Goal: Transaction & Acquisition: Purchase product/service

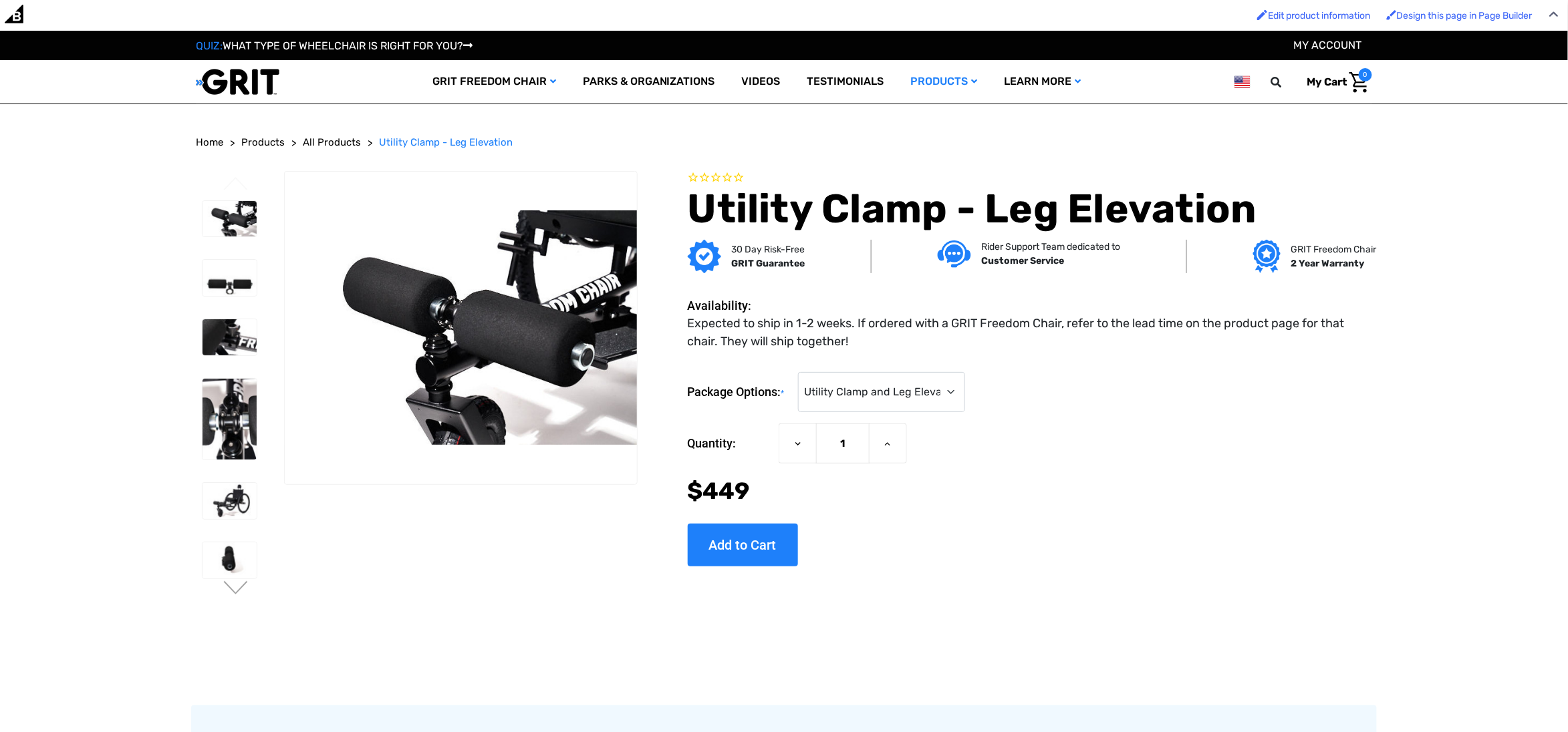
click at [921, 367] on div "Package Options: * Choose Options Utility Clamp and Leg Elevation ($449) Leg El…" at bounding box center [1029, 463] width 684 height 205
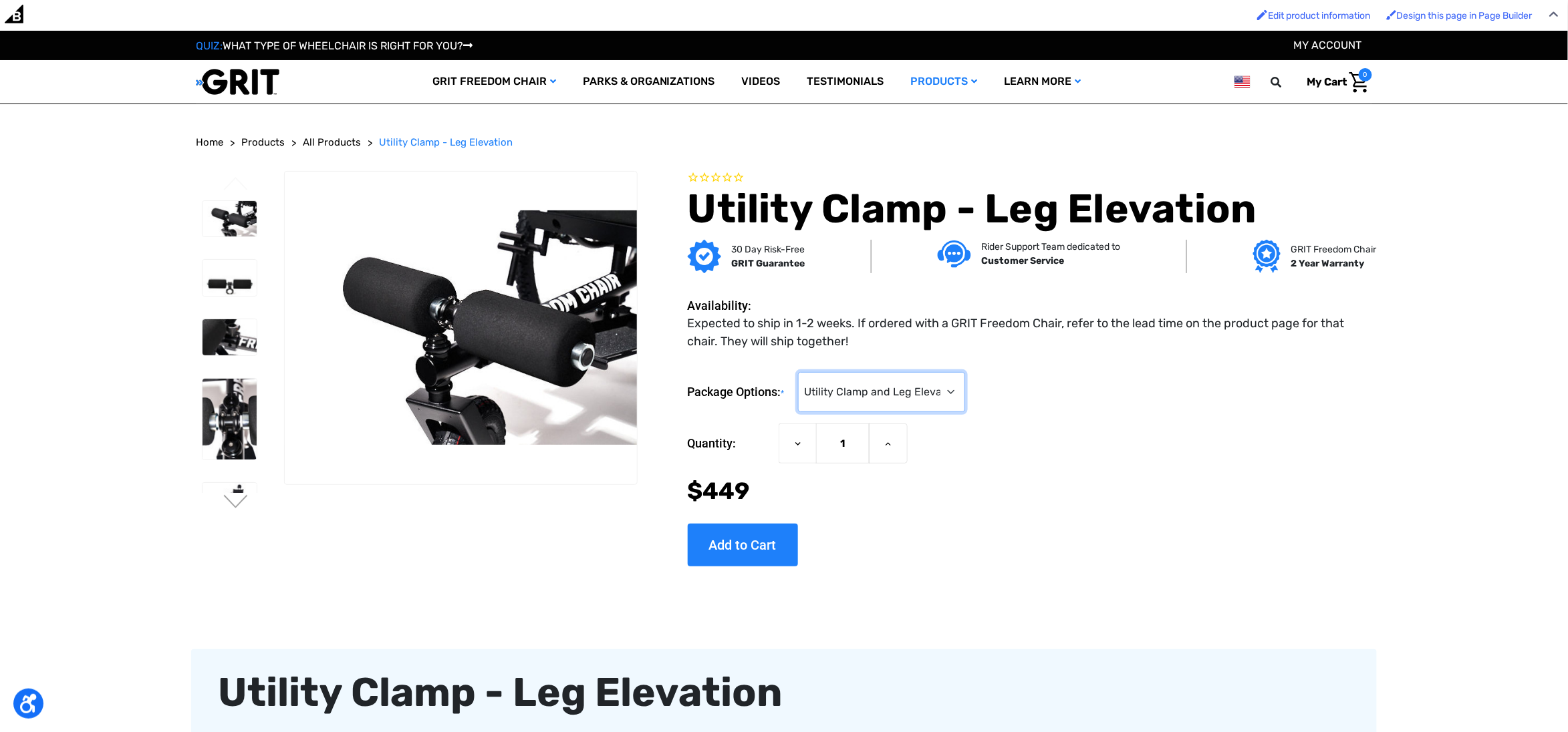
click at [917, 385] on select "Choose Options Utility Clamp and Leg Elevation ($449) Leg Elevation Only (No Ut…" at bounding box center [882, 392] width 167 height 40
click at [1118, 380] on div "Package Options: * Choose Options Utility Clamp and Leg Elevation ($449) Leg El…" at bounding box center [1029, 392] width 684 height 41
click at [926, 394] on select "Choose Options Utility Clamp and Leg Elevation ($449) Leg Elevation Only (No Ut…" at bounding box center [882, 392] width 167 height 40
click at [892, 395] on select "Choose Options Utility Clamp and Leg Elevation ($449) Leg Elevation Only (No Ut…" at bounding box center [882, 392] width 167 height 40
click at [957, 390] on select "Choose Options Utility Clamp and Leg Elevation ($449) Leg Elevation Only (No Ut…" at bounding box center [882, 392] width 167 height 40
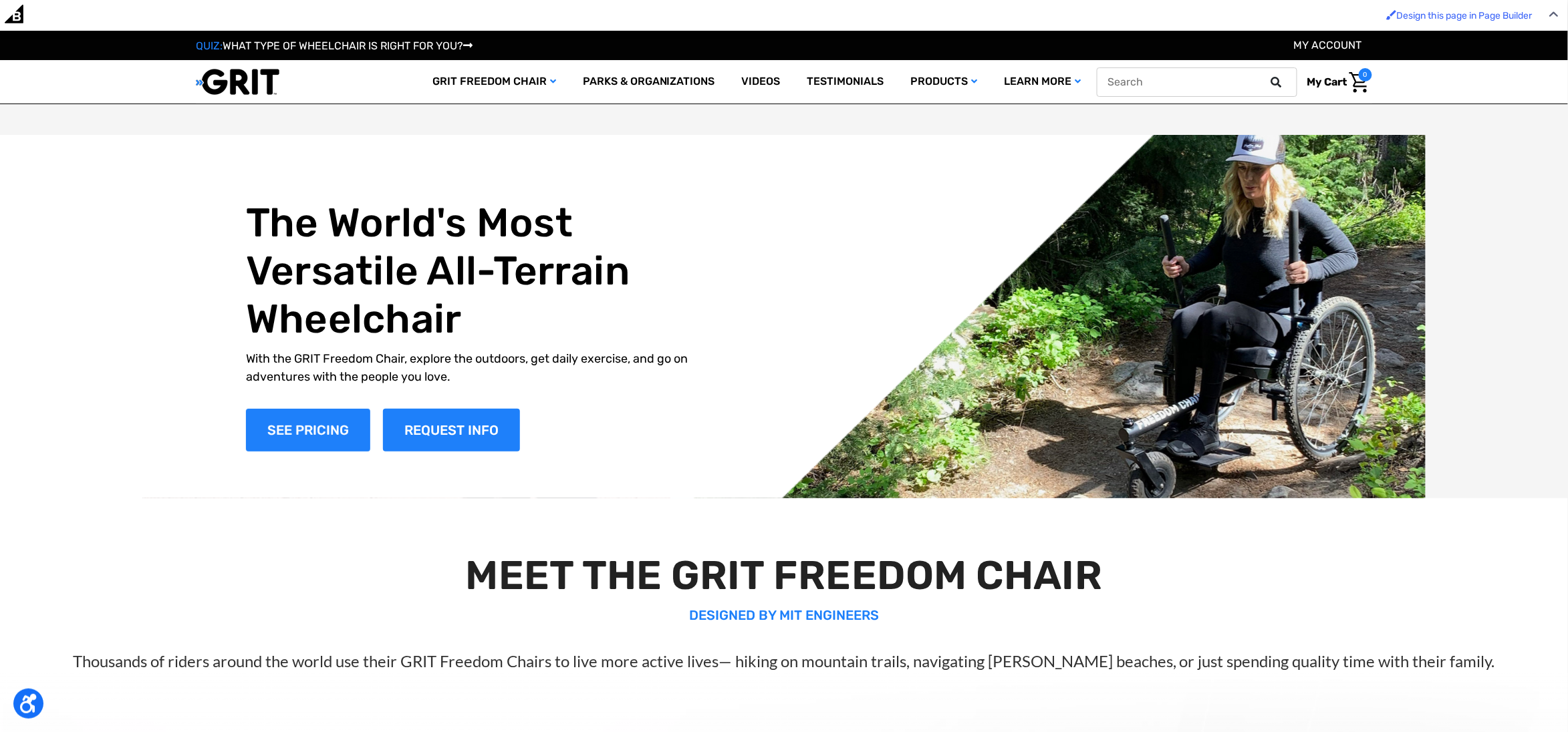
click at [1244, 82] on input "text" at bounding box center [1197, 82] width 200 height 30
type input "utility clamp"
click at [1267, 76] on button at bounding box center [1280, 82] width 27 height 12
